Goal: Task Accomplishment & Management: Manage account settings

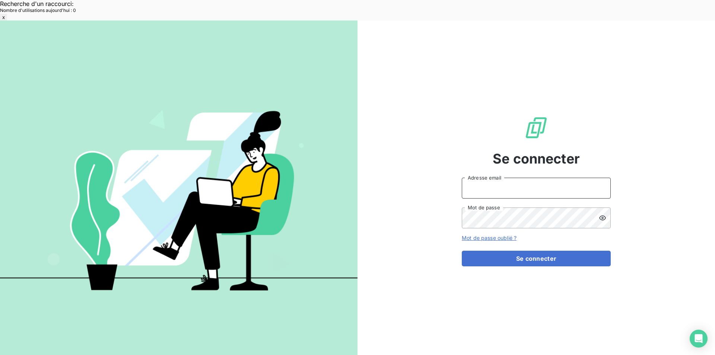
type input "[EMAIL_ADDRESS][DOMAIN_NAME]"
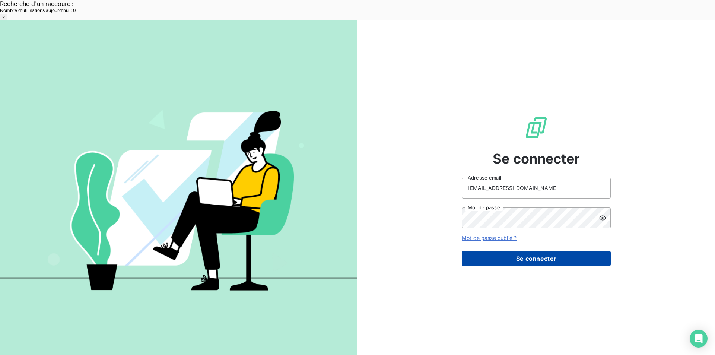
click at [506, 251] on button "Se connecter" at bounding box center [536, 259] width 149 height 16
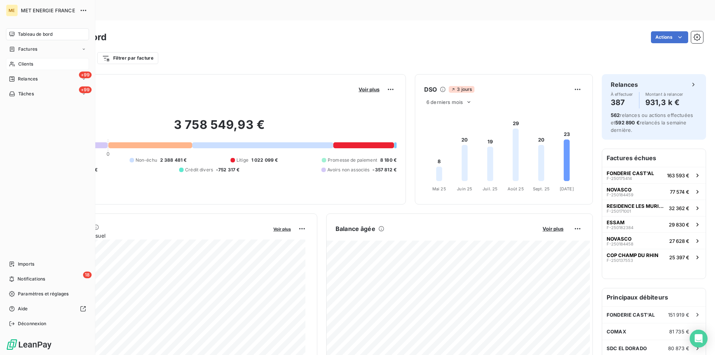
click at [22, 59] on div "Clients" at bounding box center [47, 64] width 83 height 12
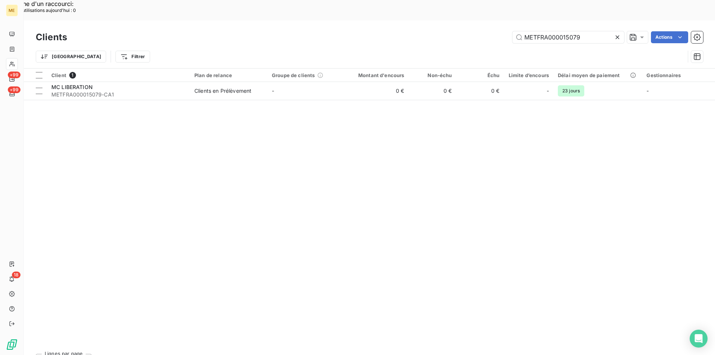
drag, startPoint x: 590, startPoint y: 15, endPoint x: 484, endPoint y: 33, distance: 107.8
click at [484, 33] on div "Clients METFRA000015079 Actions Trier Filtrer" at bounding box center [370, 48] width 668 height 39
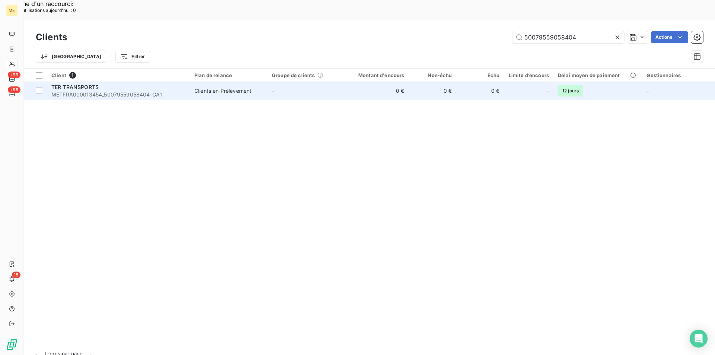
type input "50079559058404"
click at [94, 91] on span "METFRA000013454_50079559058404-CA1" at bounding box center [118, 94] width 134 height 7
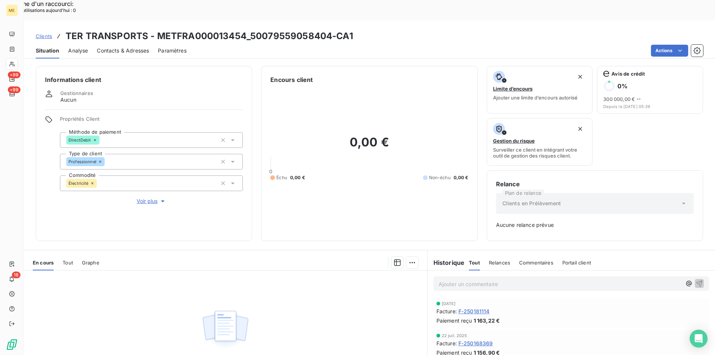
click at [40, 33] on span "Clients" at bounding box center [44, 36] width 16 height 6
click at [41, 33] on span "Clients" at bounding box center [44, 36] width 16 height 6
click at [46, 33] on span "Clients" at bounding box center [44, 36] width 16 height 6
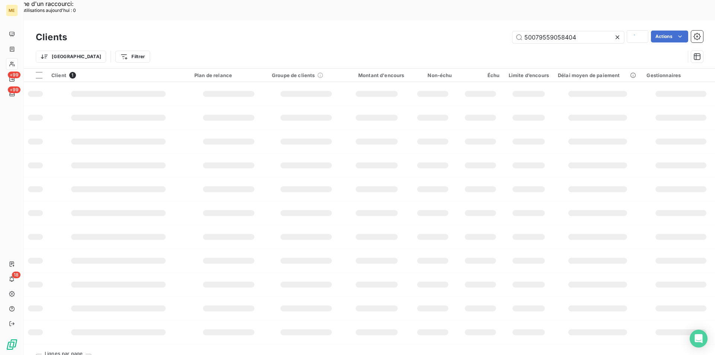
click at [44, 31] on h3 "Clients" at bounding box center [51, 37] width 31 height 13
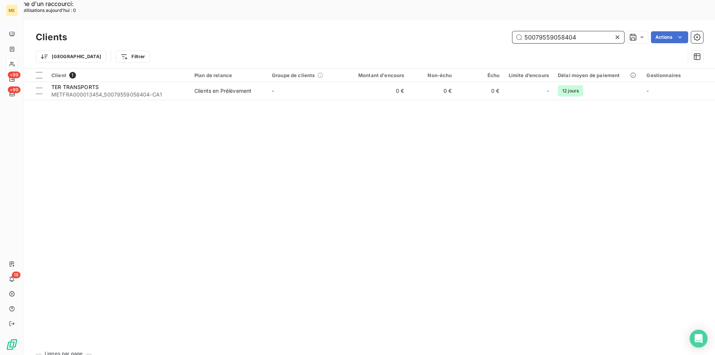
click at [574, 31] on input "50079559058404" at bounding box center [569, 37] width 112 height 12
drag, startPoint x: 586, startPoint y: 16, endPoint x: 473, endPoint y: 25, distance: 112.5
click at [473, 29] on div "Clients 50079559058404 Actions Trier Filtrer" at bounding box center [370, 48] width 668 height 39
paste input "METFRA000007262"
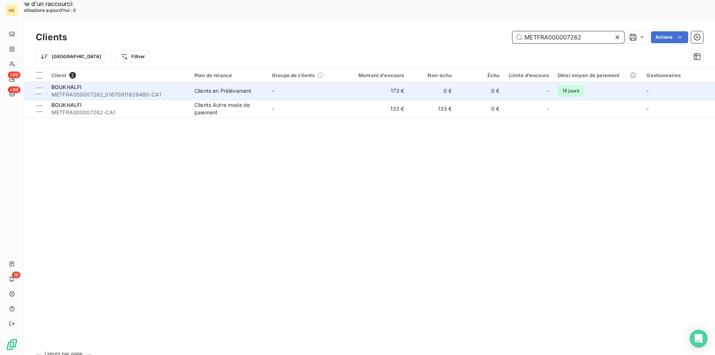
type input "METFRA000007262"
click at [115, 91] on span "METFRA000007262_01670911629480-CA1" at bounding box center [118, 94] width 134 height 7
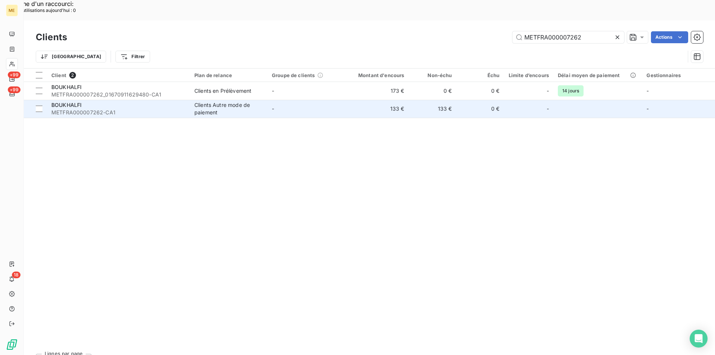
click at [103, 109] on span "METFRA000007262-CA1" at bounding box center [118, 112] width 134 height 7
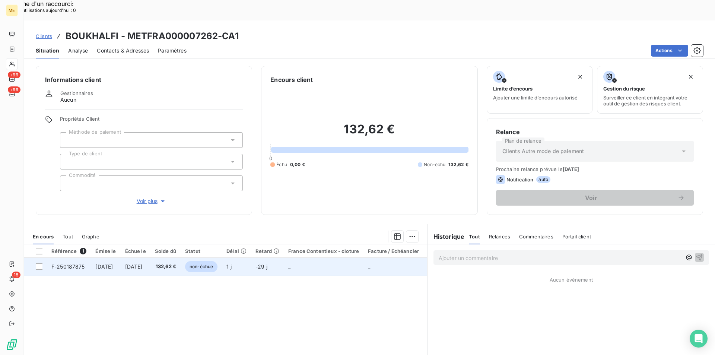
click at [143, 263] on span "[DATE]" at bounding box center [134, 266] width 18 height 6
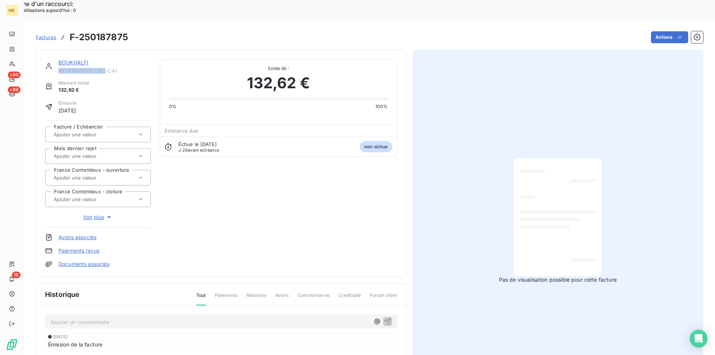
drag, startPoint x: 58, startPoint y: 51, endPoint x: 105, endPoint y: 51, distance: 46.2
click at [105, 68] on span "METFRA000007262-CA1" at bounding box center [104, 71] width 92 height 6
copy span "METFRA000007262"
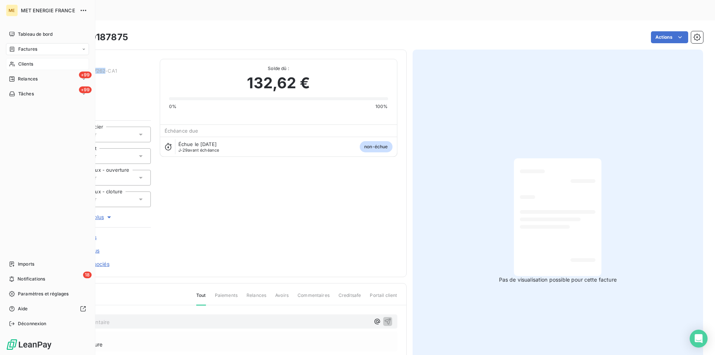
click at [23, 65] on span "Clients" at bounding box center [25, 64] width 15 height 7
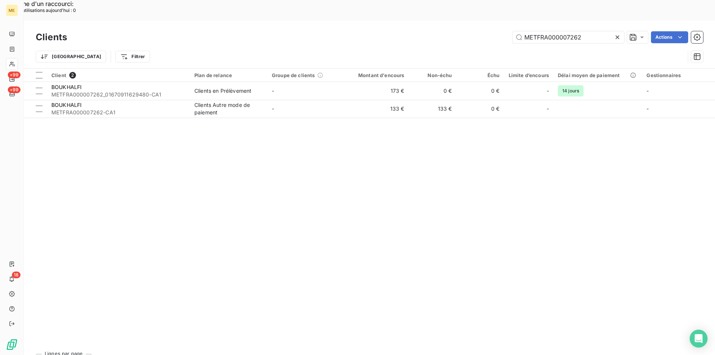
drag, startPoint x: 590, startPoint y: 16, endPoint x: 488, endPoint y: 18, distance: 101.7
click at [488, 31] on div "METFRA000007262 Actions" at bounding box center [389, 37] width 627 height 12
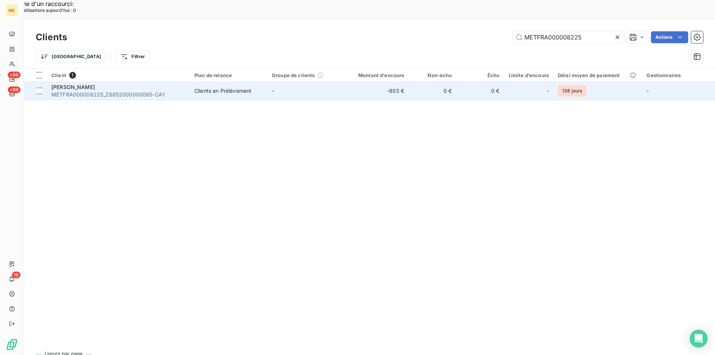
type input "METFRA000008225"
click at [134, 91] on span "METFRA000008225_Z6852000000085-CA1" at bounding box center [118, 94] width 134 height 7
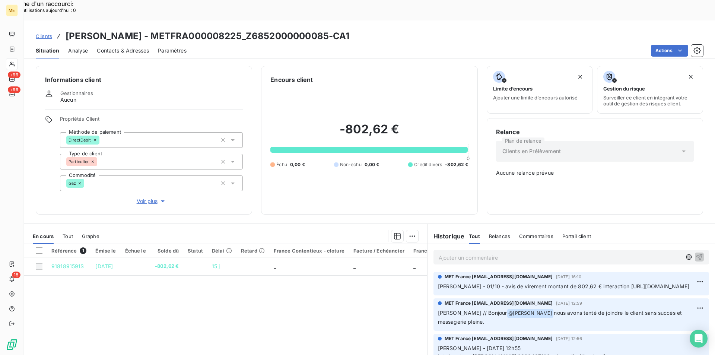
click at [67, 233] on span "Tout" at bounding box center [68, 236] width 10 height 6
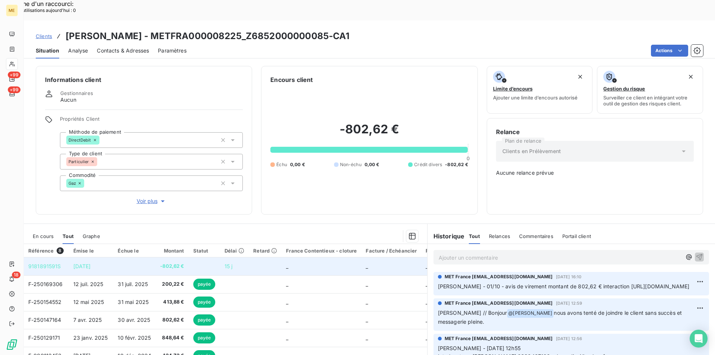
click at [94, 257] on td "[DATE]" at bounding box center [91, 266] width 45 height 18
click at [50, 263] on span "9181891591S" at bounding box center [44, 266] width 33 height 6
click at [91, 263] on span "[DATE]" at bounding box center [82, 266] width 18 height 6
